Goal: Register for event/course

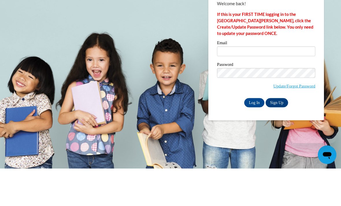
scroll to position [38, 0]
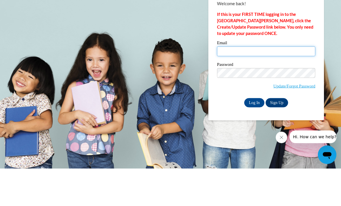
type input "pmcreynolds@gcbe.org"
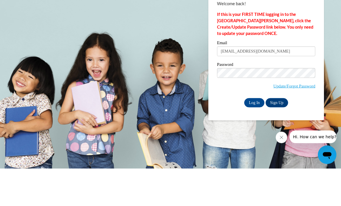
click at [254, 135] on input "Log In" at bounding box center [254, 139] width 20 height 9
click at [246, 139] on input "Log In" at bounding box center [254, 139] width 20 height 9
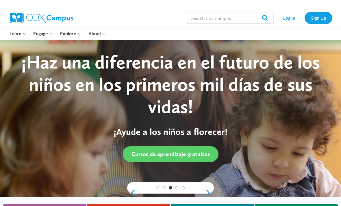
click at [286, 19] on link "Log In" at bounding box center [288, 18] width 25 height 12
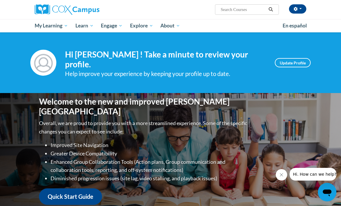
click at [0, 0] on link "My Course Progress" at bounding box center [0, 0] width 0 height 0
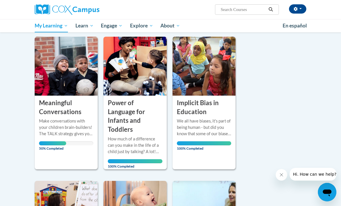
scroll to position [71, 0]
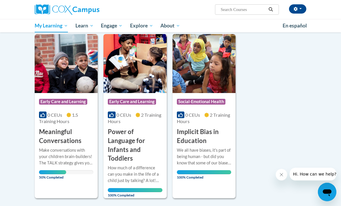
click at [91, 120] on div "0 CEUs 1.5 Training Hours" at bounding box center [66, 118] width 54 height 13
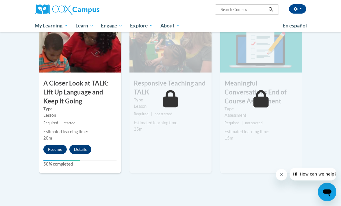
scroll to position [304, 0]
click at [62, 148] on button "Resume" at bounding box center [54, 149] width 23 height 9
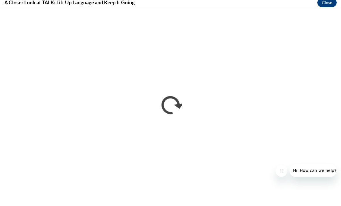
scroll to position [399, 0]
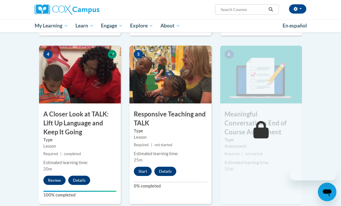
scroll to position [300, 0]
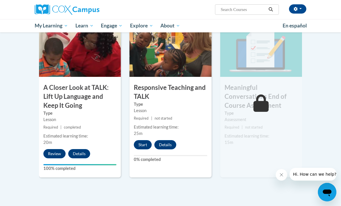
click at [147, 142] on button "Start" at bounding box center [143, 144] width 18 height 9
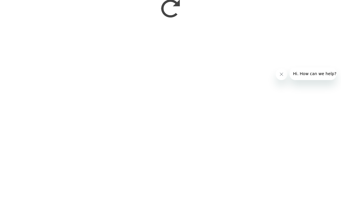
scroll to position [399, 0]
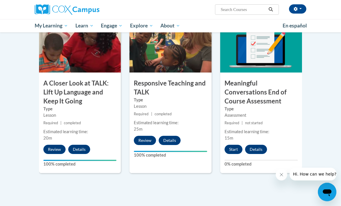
scroll to position [304, 0]
click at [231, 145] on button "Start" at bounding box center [233, 149] width 18 height 9
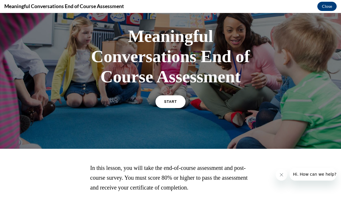
scroll to position [33, 0]
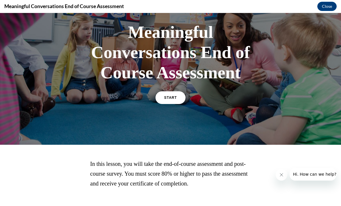
click at [157, 100] on link "START" at bounding box center [170, 97] width 30 height 13
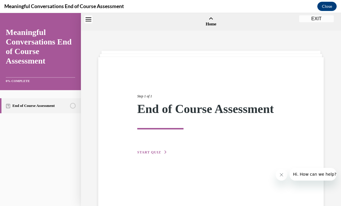
scroll to position [18, 0]
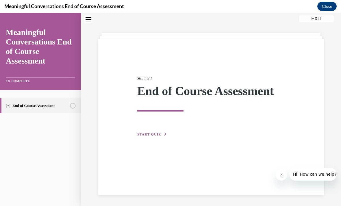
click at [138, 129] on div "Step 1 of 1 End of Course Assessment START QUIZ" at bounding box center [211, 99] width 156 height 75
click at [149, 141] on div "Step 1 of 1 End of Course Assessment START QUIZ" at bounding box center [210, 116] width 225 height 155
click at [150, 136] on button "START QUIZ" at bounding box center [152, 134] width 30 height 5
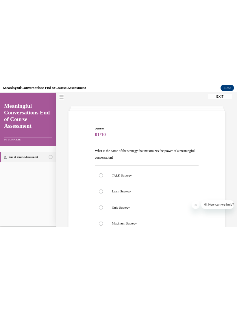
scroll to position [965, 0]
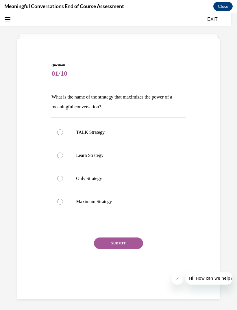
click at [108, 143] on label "TALK Strategy" at bounding box center [118, 132] width 134 height 23
click at [63, 135] on input "TALK Strategy" at bounding box center [60, 132] width 6 height 6
radio input "true"
click at [110, 205] on button "SUBMIT" at bounding box center [118, 243] width 49 height 12
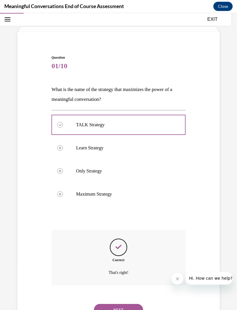
click at [126, 205] on button "NEXT" at bounding box center [118, 310] width 49 height 12
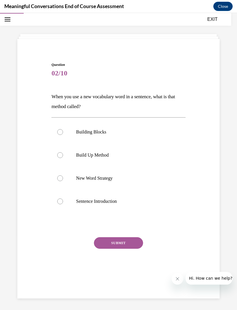
scroll to position [18, 0]
click at [112, 152] on label "Build Up Method" at bounding box center [118, 154] width 134 height 23
click at [63, 152] on input "Build Up Method" at bounding box center [60, 155] width 6 height 6
radio input "true"
click at [129, 205] on button "SUBMIT" at bounding box center [118, 243] width 49 height 12
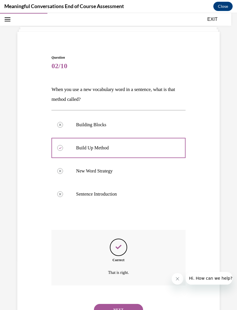
click at [131, 205] on p "That is right." at bounding box center [118, 272] width 104 height 7
click at [132, 205] on button "NEXT" at bounding box center [118, 310] width 49 height 12
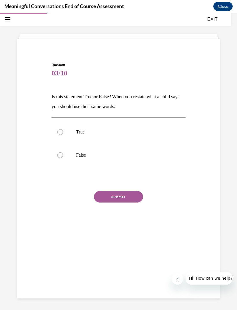
click at [74, 162] on label "False" at bounding box center [118, 154] width 134 height 23
click at [63, 158] on input "False" at bounding box center [60, 155] width 6 height 6
radio input "true"
click at [117, 197] on button "SUBMIT" at bounding box center [118, 197] width 49 height 12
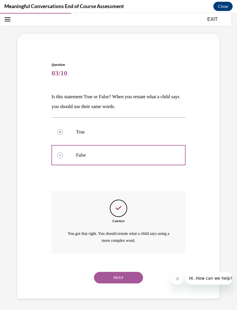
click at [117, 205] on button "NEXT" at bounding box center [118, 278] width 49 height 12
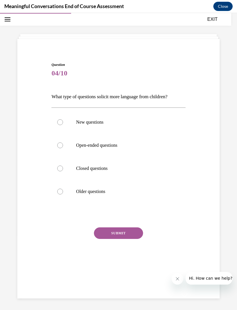
click at [60, 145] on div at bounding box center [60, 145] width 6 height 6
click at [60, 145] on input "Open-ended questions" at bounding box center [60, 145] width 6 height 6
radio input "true"
click at [100, 205] on button "SUBMIT" at bounding box center [118, 233] width 49 height 12
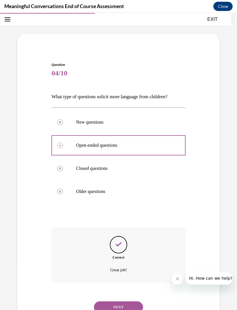
click at [98, 205] on button "NEXT" at bounding box center [118, 307] width 49 height 12
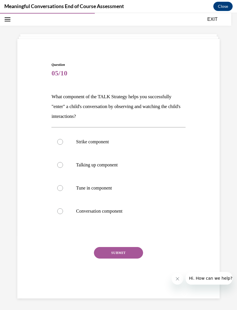
click at [55, 187] on label "Tune in component" at bounding box center [118, 187] width 134 height 23
click at [57, 187] on input "Tune in component" at bounding box center [60, 188] width 6 height 6
radio input "true"
click at [94, 205] on button "SUBMIT" at bounding box center [118, 253] width 49 height 12
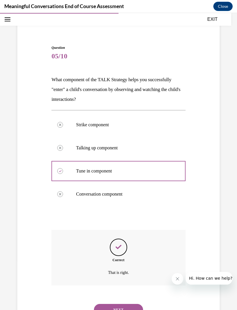
click at [97, 205] on button "NEXT" at bounding box center [118, 310] width 49 height 12
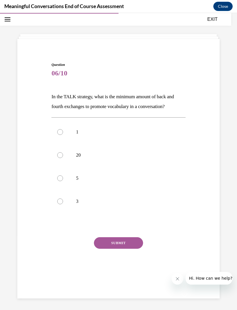
click at [57, 178] on label "5" at bounding box center [118, 178] width 134 height 23
click at [57, 178] on input "5" at bounding box center [60, 178] width 6 height 6
radio input "true"
click at [59, 180] on div at bounding box center [60, 178] width 6 height 6
click at [59, 180] on input "5" at bounding box center [60, 178] width 6 height 6
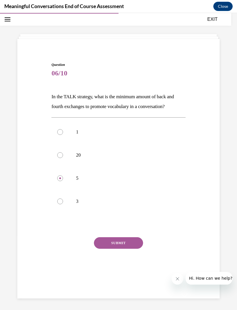
click at [97, 205] on button "SUBMIT" at bounding box center [118, 243] width 49 height 12
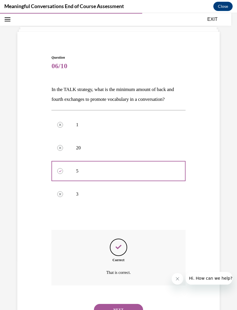
click at [102, 205] on button "NEXT" at bounding box center [118, 310] width 49 height 12
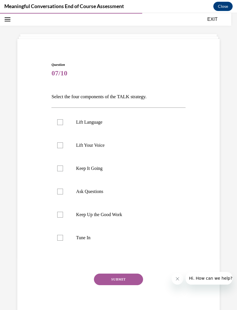
click at [58, 205] on div at bounding box center [60, 238] width 6 height 6
click at [58, 205] on input "Tune In" at bounding box center [60, 238] width 6 height 6
checkbox input "true"
click at [62, 191] on div at bounding box center [60, 191] width 6 height 6
click at [62, 191] on input "Ask Questions" at bounding box center [60, 191] width 6 height 6
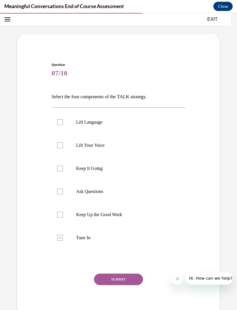
checkbox input "true"
click at [57, 118] on label "Lift Language" at bounding box center [118, 122] width 134 height 23
click at [57, 119] on input "Lift Language" at bounding box center [60, 122] width 6 height 6
checkbox input "true"
click at [59, 171] on label "Keep It Going" at bounding box center [118, 168] width 134 height 23
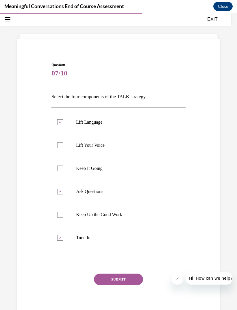
click at [59, 171] on input "Keep It Going" at bounding box center [60, 168] width 6 height 6
checkbox input "true"
click at [101, 205] on button "SUBMIT" at bounding box center [118, 279] width 49 height 12
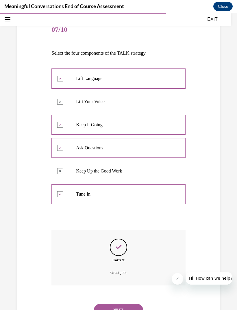
click at [100, 205] on button "NEXT" at bounding box center [118, 310] width 49 height 12
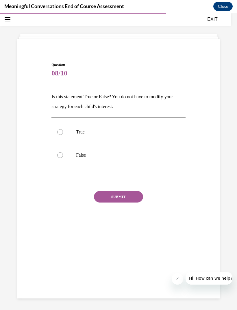
click at [83, 154] on p "False" at bounding box center [123, 155] width 95 height 6
click at [63, 154] on input "False" at bounding box center [60, 155] width 6 height 6
radio input "true"
click at [113, 193] on button "SUBMIT" at bounding box center [118, 197] width 49 height 12
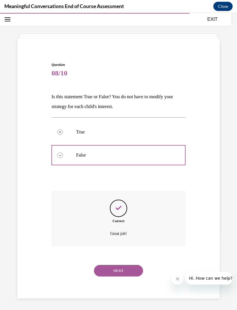
click at [121, 205] on button "NEXT" at bounding box center [118, 271] width 49 height 12
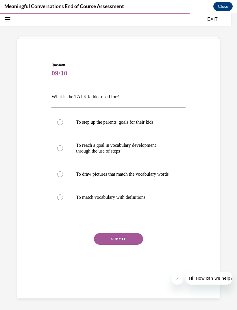
click at [53, 148] on label "To reach a goal in vocabulary development through the use of steps" at bounding box center [118, 148] width 134 height 29
click at [57, 148] on input "To reach a goal in vocabulary development through the use of steps" at bounding box center [60, 148] width 6 height 6
radio input "true"
click at [104, 205] on button "SUBMIT" at bounding box center [118, 239] width 49 height 12
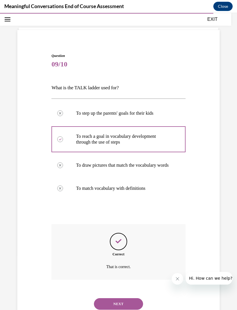
click at [100, 205] on button "NEXT" at bounding box center [118, 304] width 49 height 12
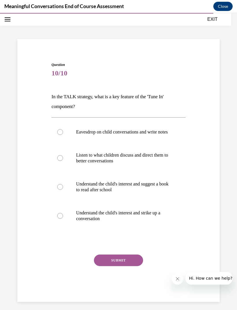
click at [143, 172] on label "Listen to what children discuss and direct them to better conversations" at bounding box center [118, 157] width 134 height 29
click at [63, 161] on input "Listen to what children discuss and direct them to better conversations" at bounding box center [60, 158] width 6 height 6
radio input "true"
click at [126, 205] on button "SUBMIT" at bounding box center [118, 260] width 49 height 12
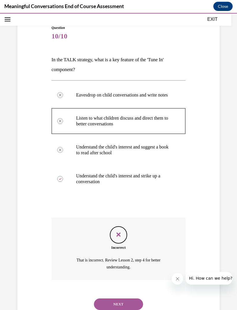
click at [115, 205] on button "NEXT" at bounding box center [118, 304] width 49 height 12
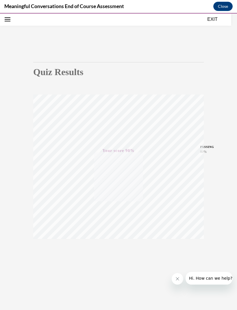
scroll to position [21, 0]
click at [210, 22] on button "EXIT" at bounding box center [212, 19] width 35 height 7
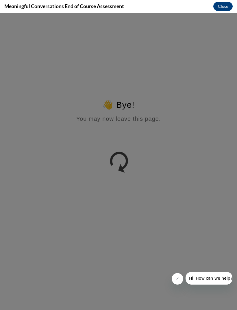
scroll to position [0, 0]
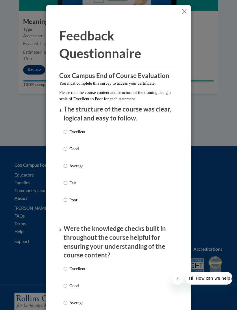
click at [67, 149] on input "Good" at bounding box center [65, 148] width 4 height 6
radio input "true"
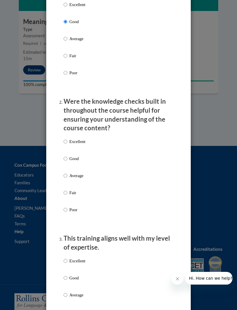
click at [66, 157] on input "Good" at bounding box center [65, 158] width 4 height 6
radio input "true"
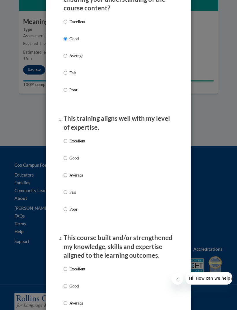
scroll to position [247, 0]
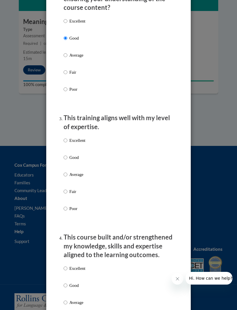
click at [65, 157] on input "Good" at bounding box center [65, 157] width 4 height 6
radio input "true"
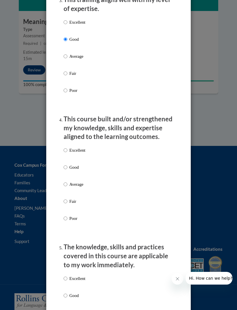
scroll to position [382, 0]
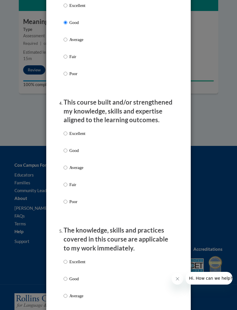
click at [64, 151] on label "Good" at bounding box center [74, 155] width 22 height 16
click at [64, 151] on input "Good" at bounding box center [65, 150] width 4 height 6
radio input "true"
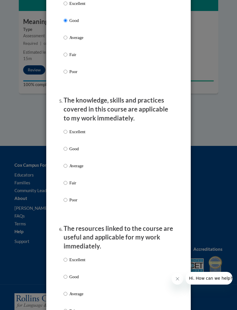
click at [65, 148] on input "Good" at bounding box center [65, 148] width 4 height 6
radio input "true"
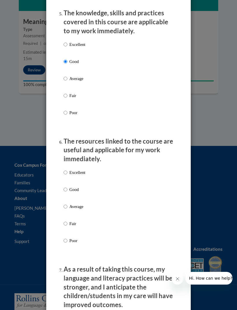
click at [67, 186] on input "Good" at bounding box center [65, 189] width 4 height 6
radio input "true"
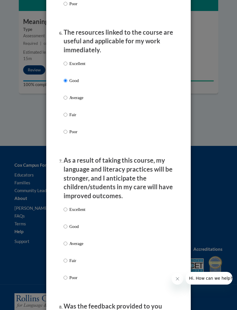
click at [67, 205] on input "Good" at bounding box center [65, 226] width 4 height 6
radio input "true"
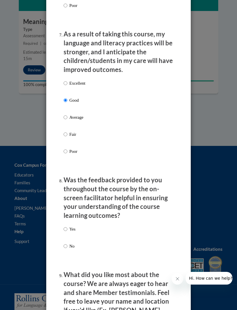
click at [67, 205] on input "Yes" at bounding box center [65, 229] width 4 height 6
radio input "true"
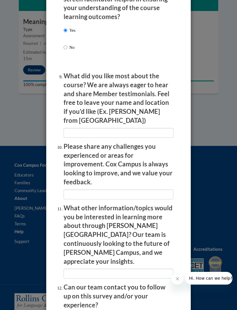
scroll to position [1032, 0]
radio input "true"
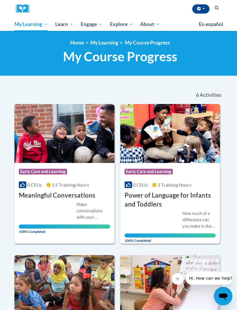
click at [217, 10] on button "Search" at bounding box center [216, 8] width 9 height 7
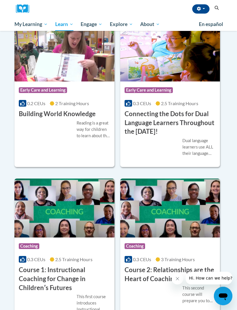
scroll to position [349, 0]
click at [0, 0] on span "My Course Progress" at bounding box center [0, 0] width 0 height 0
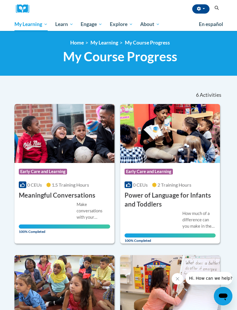
click at [218, 10] on button "Search" at bounding box center [216, 8] width 9 height 7
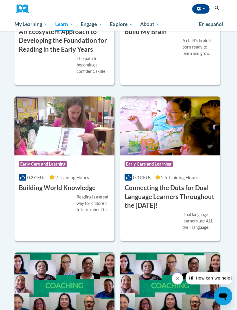
scroll to position [275, 0]
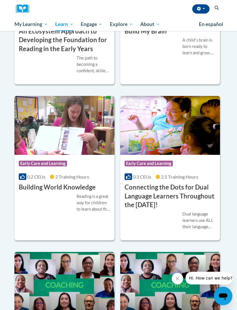
click at [89, 188] on h3 "Building World Knowledge" at bounding box center [57, 187] width 77 height 9
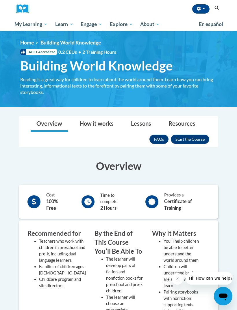
click at [195, 137] on button "Enroll" at bounding box center [190, 138] width 38 height 9
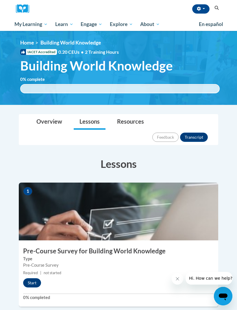
click at [39, 278] on button "Start" at bounding box center [32, 282] width 18 height 9
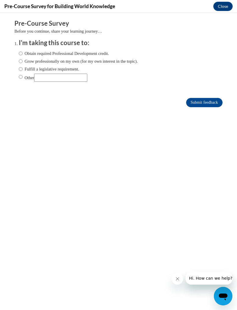
click at [65, 53] on label "Obtain required Professional Development credit." at bounding box center [64, 53] width 90 height 6
click at [23, 53] on input "Obtain required Professional Development credit." at bounding box center [21, 53] width 4 height 6
radio input "true"
click at [210, 104] on input "Submit feedback" at bounding box center [204, 102] width 36 height 9
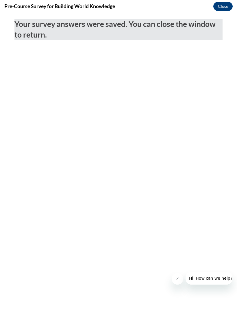
click at [220, 10] on button "Close" at bounding box center [222, 6] width 19 height 9
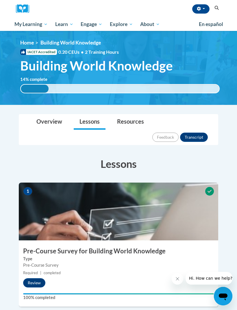
click at [0, 0] on span "My Course Progress" at bounding box center [0, 0] width 0 height 0
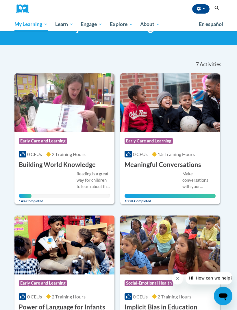
scroll to position [4, 0]
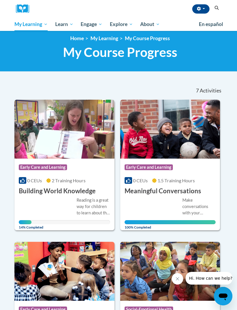
click at [44, 132] on img at bounding box center [64, 129] width 100 height 59
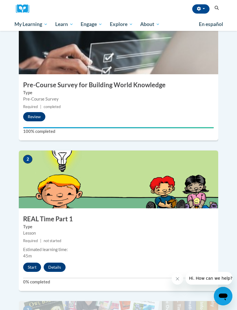
scroll to position [162, 0]
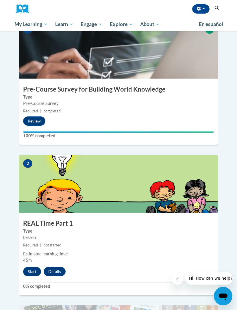
click at [35, 267] on button "Start" at bounding box center [32, 271] width 18 height 9
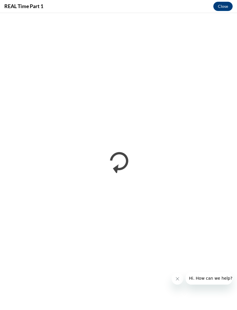
scroll to position [0, 0]
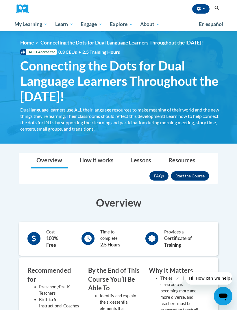
click at [187, 179] on button "Enroll" at bounding box center [190, 175] width 38 height 9
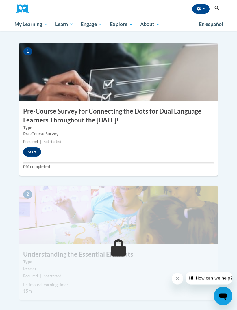
scroll to position [171, 0]
click at [29, 147] on button "Start" at bounding box center [32, 151] width 18 height 9
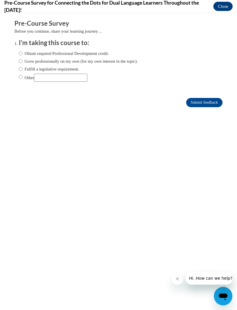
scroll to position [0, 0]
click at [84, 53] on label "Obtain required Professional Development credit." at bounding box center [64, 53] width 90 height 6
click at [23, 53] on input "Obtain required Professional Development credit." at bounding box center [21, 53] width 4 height 6
radio input "true"
click at [194, 107] on input "Submit feedback" at bounding box center [204, 102] width 36 height 9
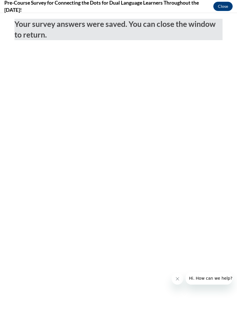
click at [220, 7] on button "Close" at bounding box center [222, 6] width 19 height 9
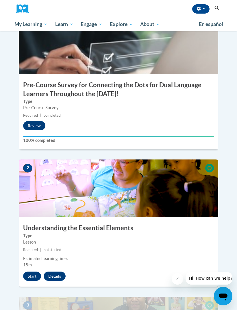
scroll to position [211, 0]
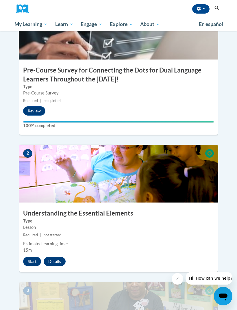
click at [28, 257] on button "Start" at bounding box center [32, 261] width 18 height 9
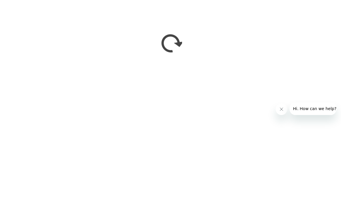
scroll to position [329, 0]
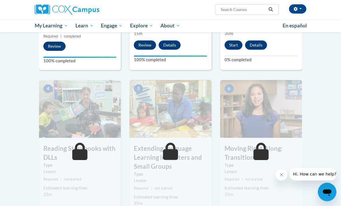
scroll to position [260, 0]
click at [230, 46] on button "Start" at bounding box center [233, 44] width 18 height 9
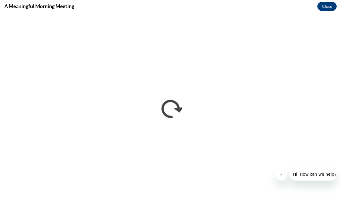
scroll to position [579, 0]
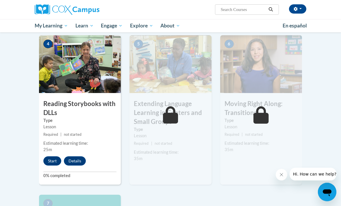
scroll to position [305, 0]
click at [60, 165] on button "Start" at bounding box center [52, 160] width 18 height 9
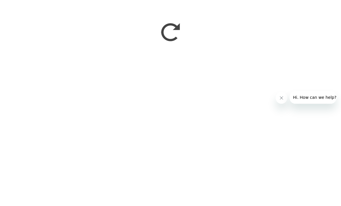
scroll to position [578, 0]
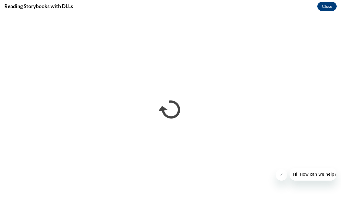
click at [328, 5] on button "Close" at bounding box center [326, 6] width 19 height 9
